Goal: Transaction & Acquisition: Purchase product/service

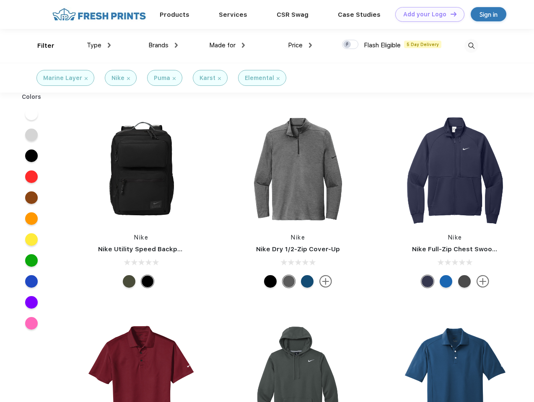
click at [427, 14] on link "Add your Logo Design Tool" at bounding box center [429, 14] width 69 height 15
click at [0, 0] on div "Design Tool" at bounding box center [0, 0] width 0 height 0
click at [450, 14] on link "Add your Logo Design Tool" at bounding box center [429, 14] width 69 height 15
click at [40, 46] on div "Filter" at bounding box center [45, 46] width 17 height 10
click at [99, 45] on span "Type" at bounding box center [94, 45] width 15 height 8
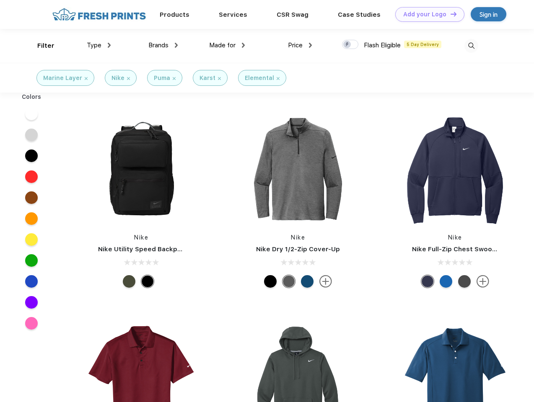
click at [163, 45] on span "Brands" at bounding box center [158, 45] width 20 height 8
click at [227, 45] on span "Made for" at bounding box center [222, 45] width 26 height 8
click at [300, 45] on span "Price" at bounding box center [295, 45] width 15 height 8
click at [350, 45] on div at bounding box center [350, 44] width 16 height 9
click at [347, 45] on input "checkbox" at bounding box center [344, 41] width 5 height 5
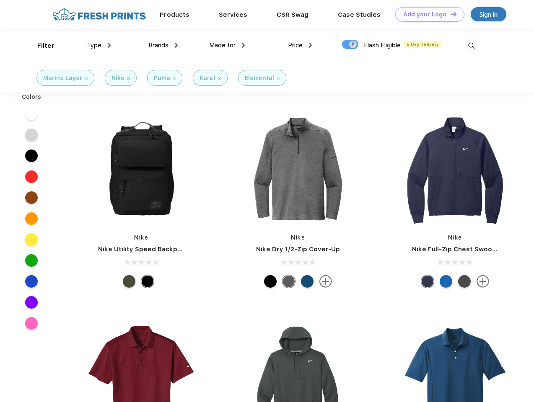
click at [471, 46] on img at bounding box center [471, 46] width 14 height 14
